Goal: Task Accomplishment & Management: Manage account settings

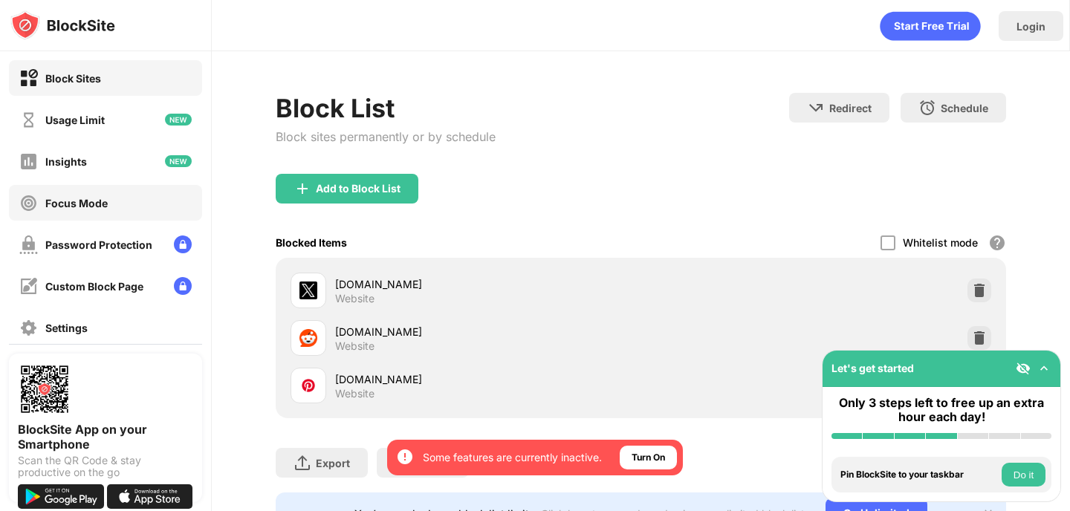
scroll to position [142, 0]
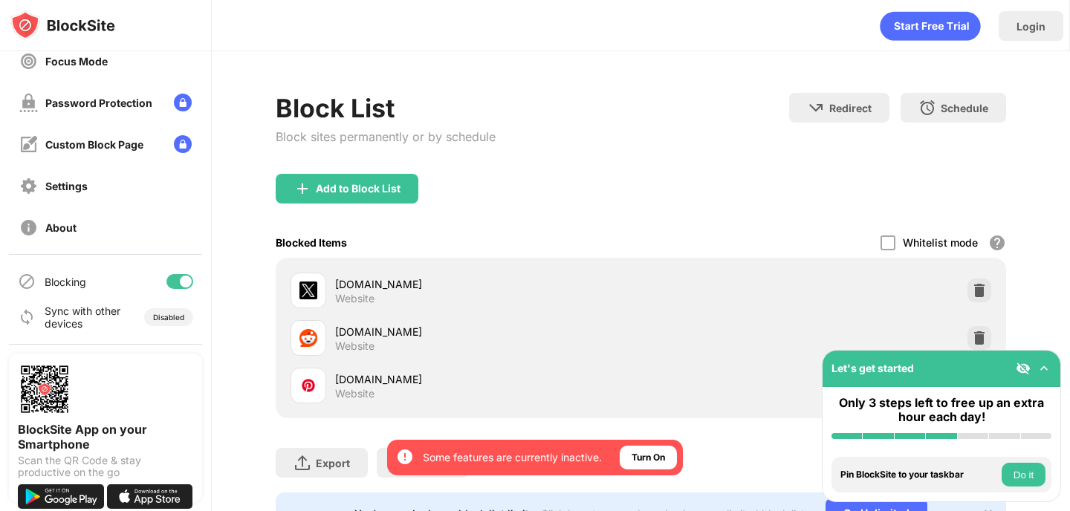
click at [179, 285] on div at bounding box center [179, 281] width 27 height 15
click at [181, 276] on div at bounding box center [179, 281] width 27 height 15
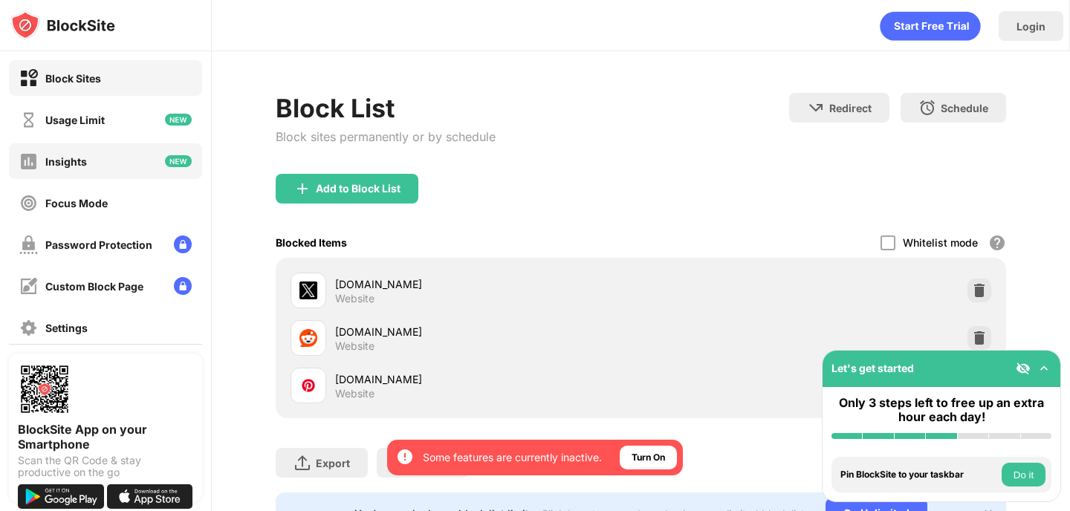
scroll to position [142, 0]
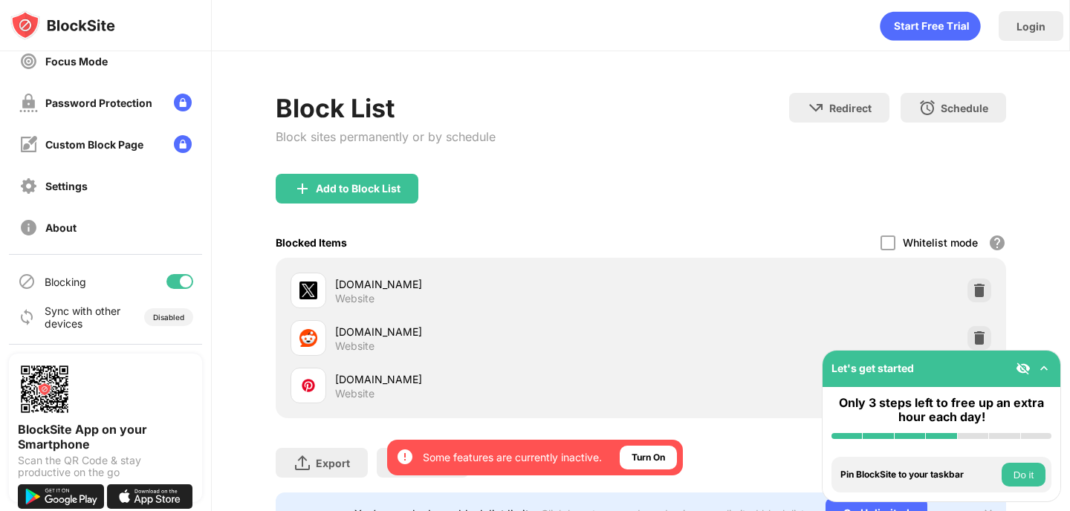
click at [186, 273] on div "Blocking" at bounding box center [105, 282] width 193 height 36
click at [190, 282] on div at bounding box center [186, 282] width 12 height 12
click at [189, 276] on div at bounding box center [179, 281] width 27 height 15
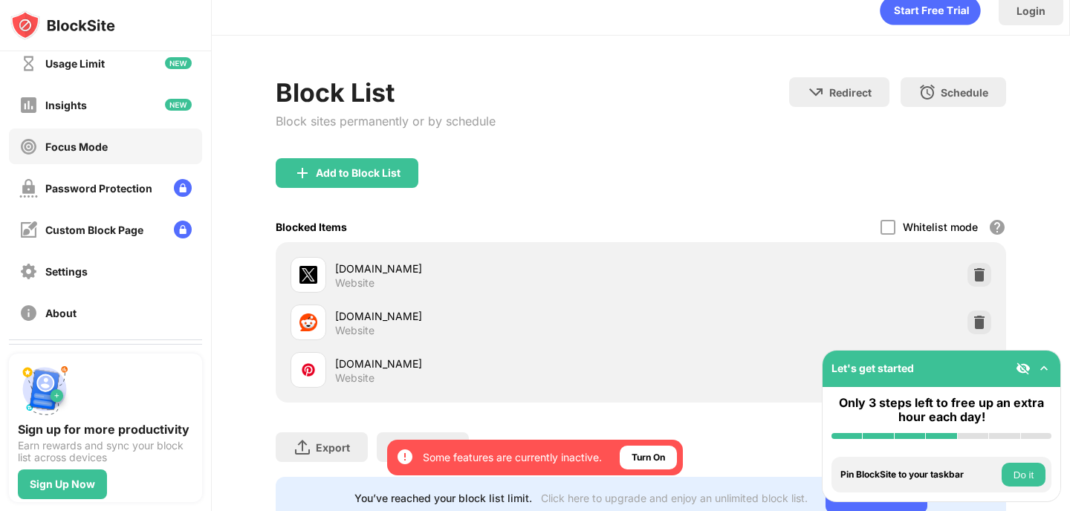
scroll to position [142, 0]
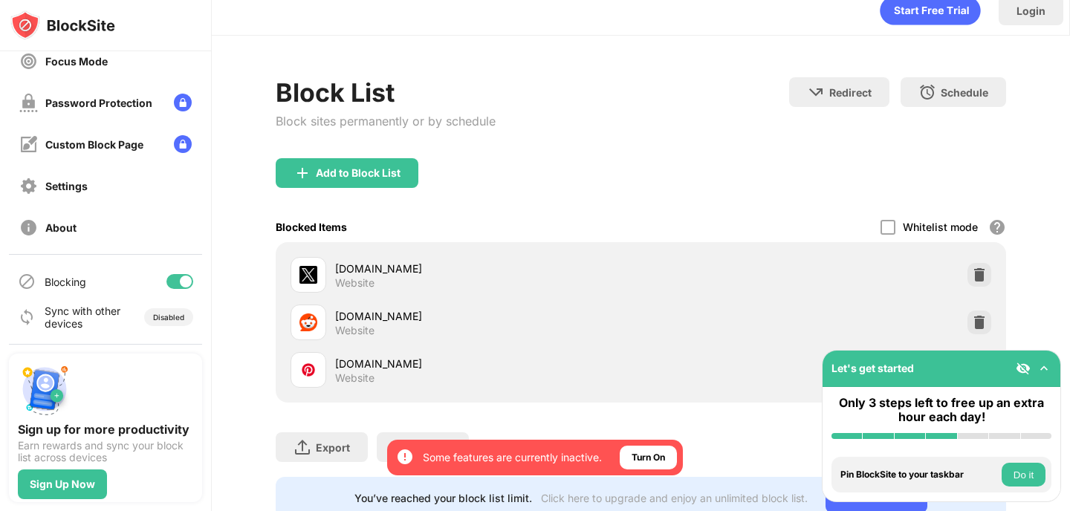
click at [182, 274] on div at bounding box center [179, 281] width 27 height 15
click at [186, 281] on div at bounding box center [179, 281] width 27 height 15
